Goal: Find contact information: Find contact information

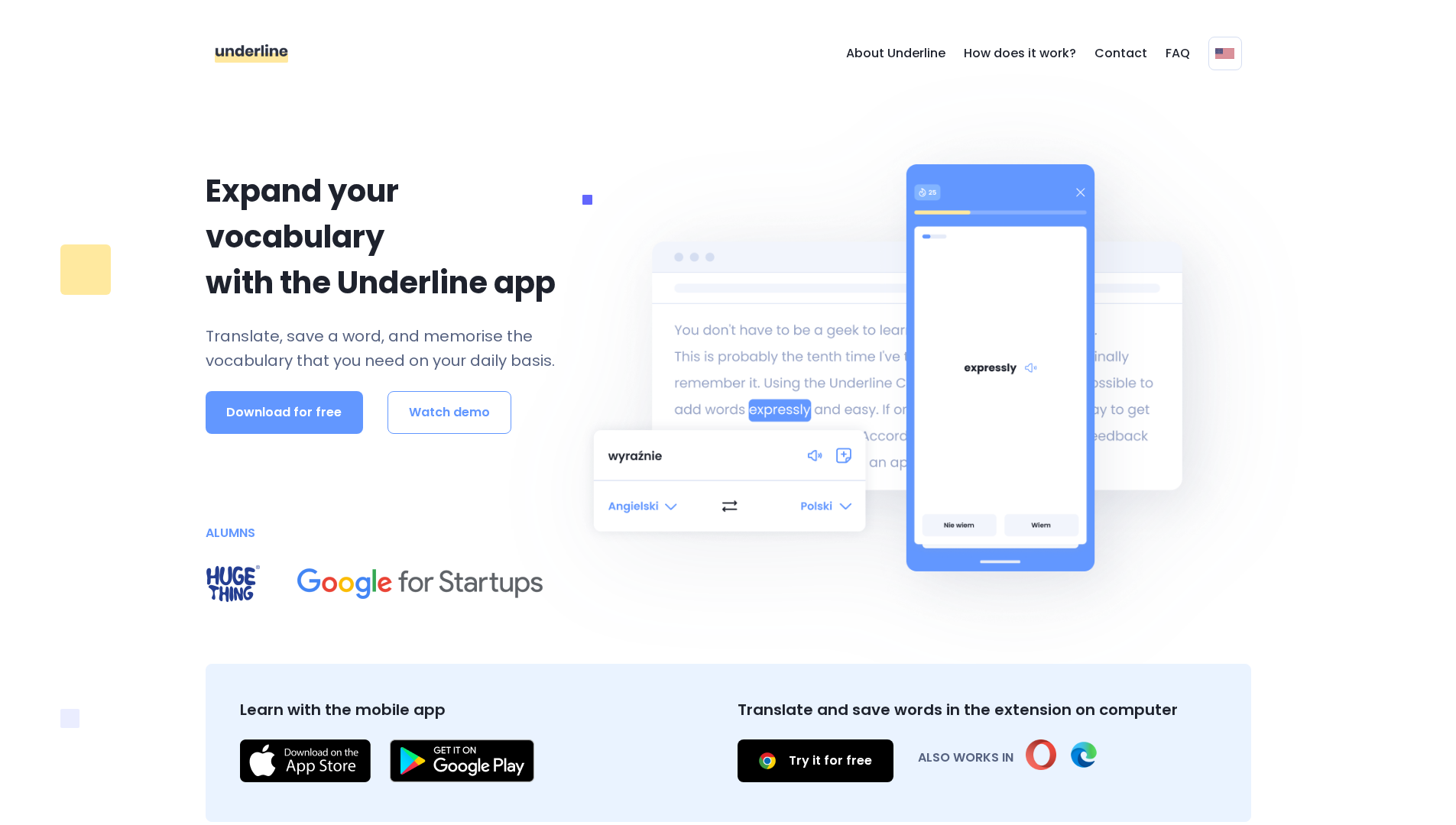
scroll to position [5256, 0]
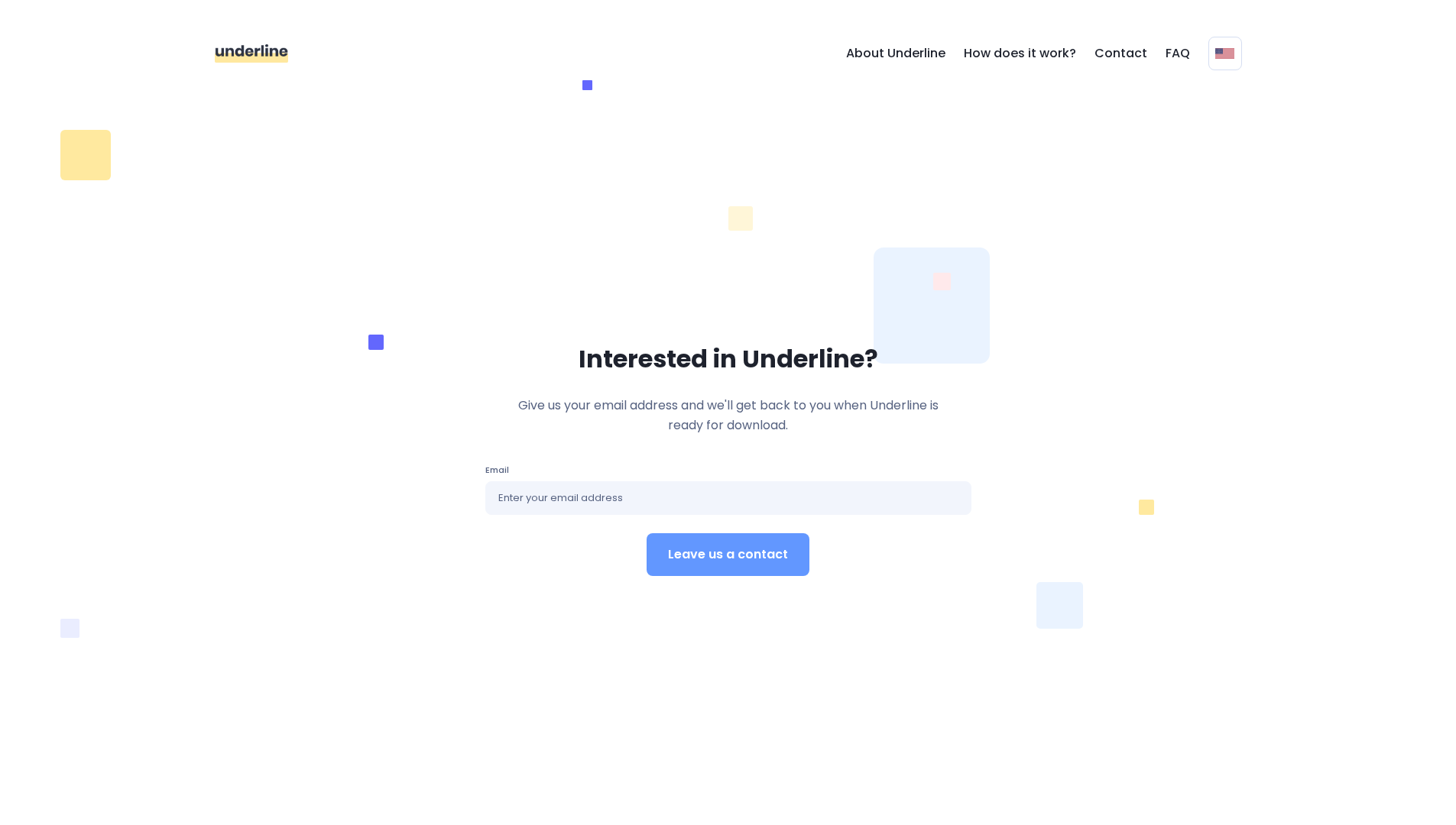
scroll to position [134, 0]
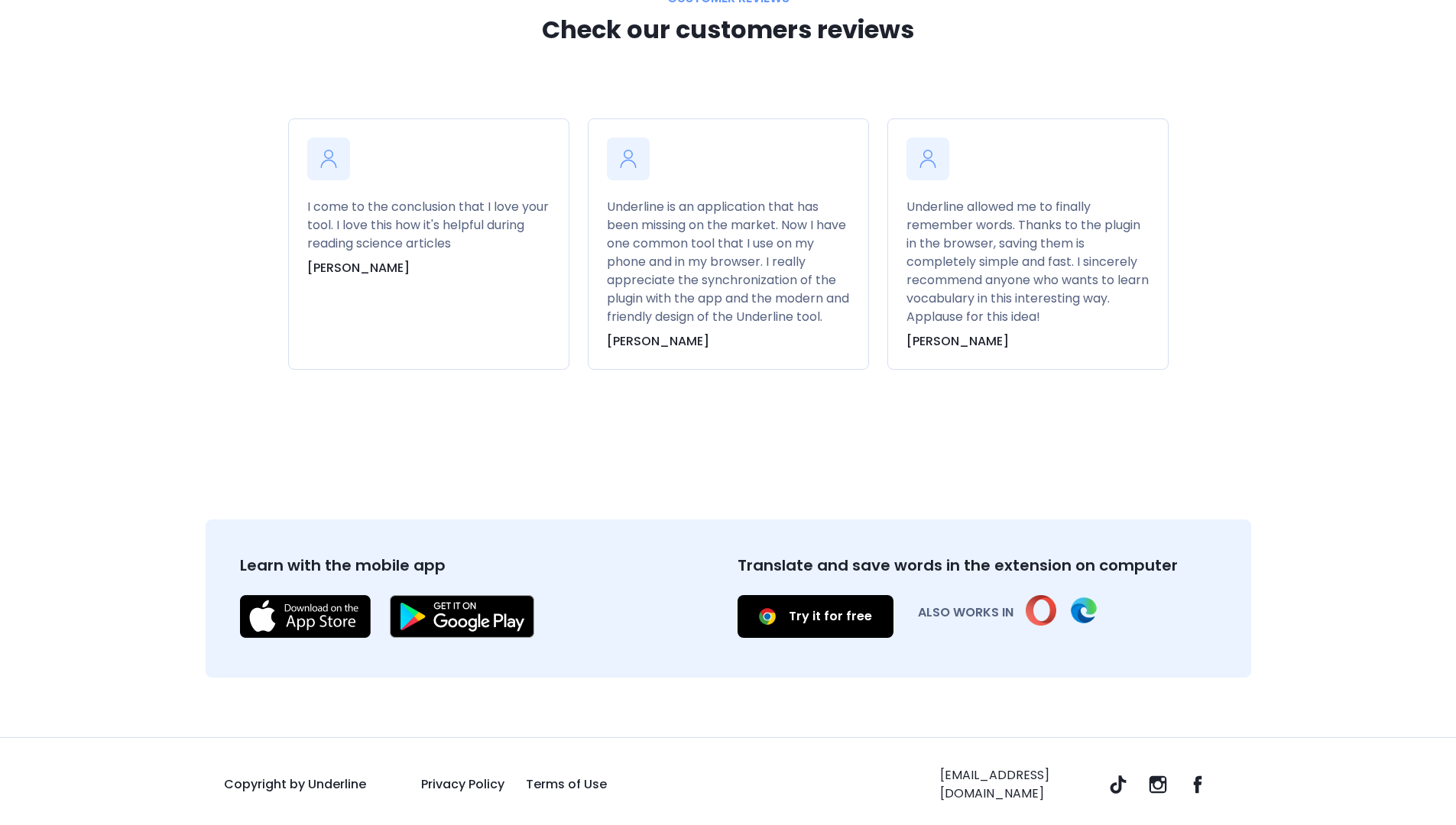
scroll to position [5256, 0]
